Goal: Information Seeking & Learning: Find specific page/section

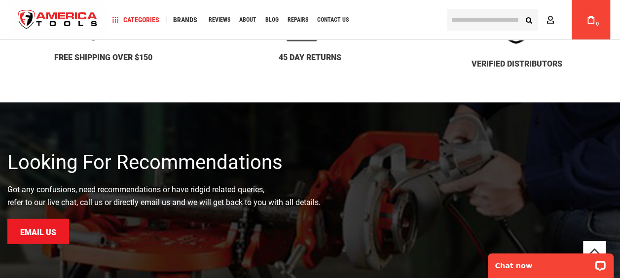
scroll to position [1183, 0]
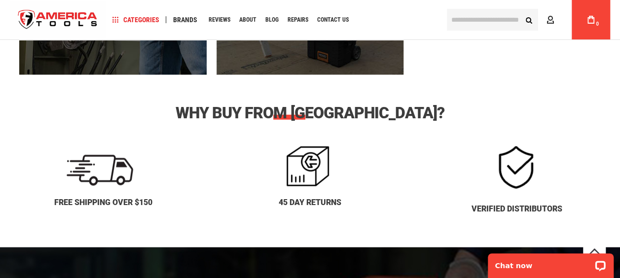
click at [495, 25] on input "text" at bounding box center [492, 20] width 91 height 22
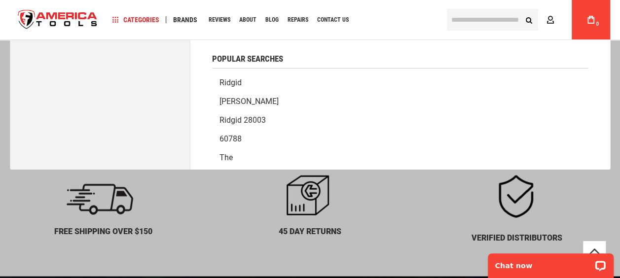
scroll to position [1134, 0]
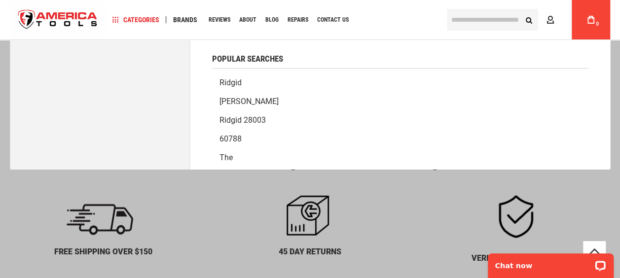
click at [234, 82] on link "Ridgid" at bounding box center [400, 82] width 376 height 19
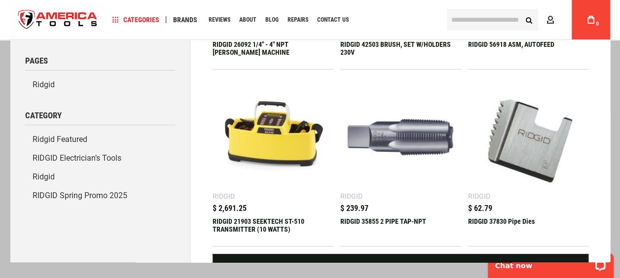
scroll to position [196, 0]
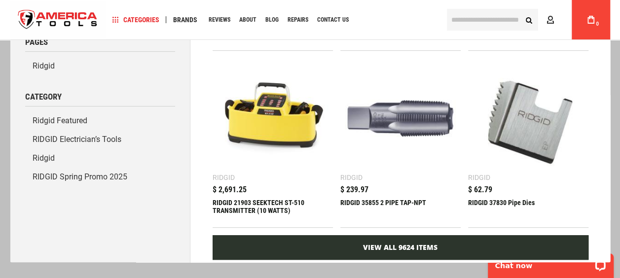
click at [411, 242] on link "View All 9624 Items" at bounding box center [400, 247] width 376 height 25
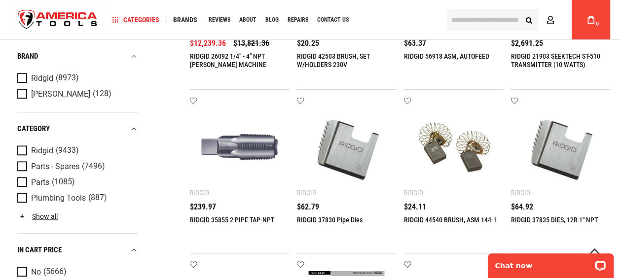
scroll to position [355, 0]
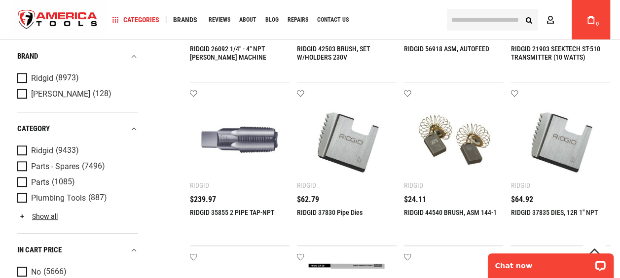
click at [476, 22] on input "text" at bounding box center [492, 20] width 91 height 22
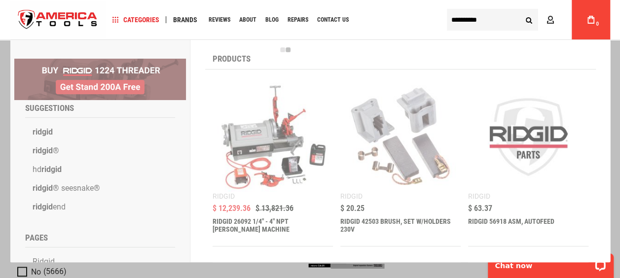
type input "**********"
click at [519, 10] on button "Search" at bounding box center [528, 19] width 19 height 19
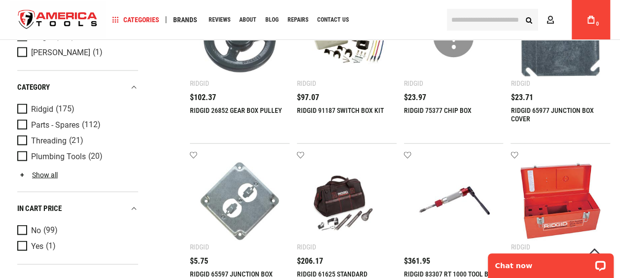
scroll to position [937, 0]
